Goal: Information Seeking & Learning: Find specific fact

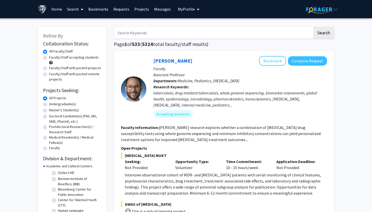
click at [80, 56] on label "Faculty/Staff accepting students" at bounding box center [74, 57] width 50 height 5
click at [52, 56] on input "Faculty/Staff accepting students" at bounding box center [50, 56] width 3 height 3
radio input "true"
click at [134, 36] on input "Search Keywords" at bounding box center [213, 33] width 198 height 12
type input "[MEDICAL_DATA]"
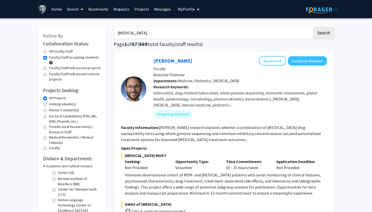
click at [323, 34] on button "Search" at bounding box center [323, 33] width 21 height 12
radio input "true"
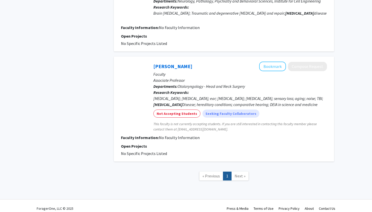
scroll to position [269, 0]
click at [243, 174] on span "Next »" at bounding box center [239, 176] width 11 height 5
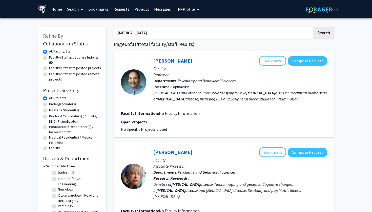
scroll to position [0, 0]
click at [135, 37] on input "[MEDICAL_DATA]" at bounding box center [213, 33] width 198 height 12
type input "r"
type input "anesthesia"
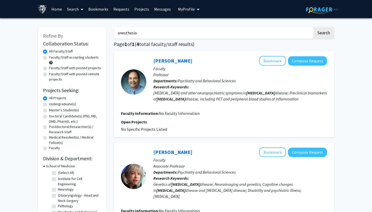
click at [323, 34] on button "Search" at bounding box center [323, 33] width 21 height 12
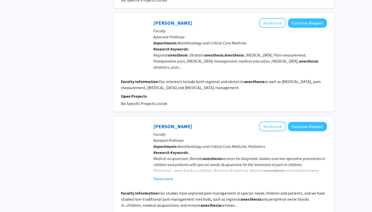
scroll to position [359, 0]
